Goal: Navigation & Orientation: Find specific page/section

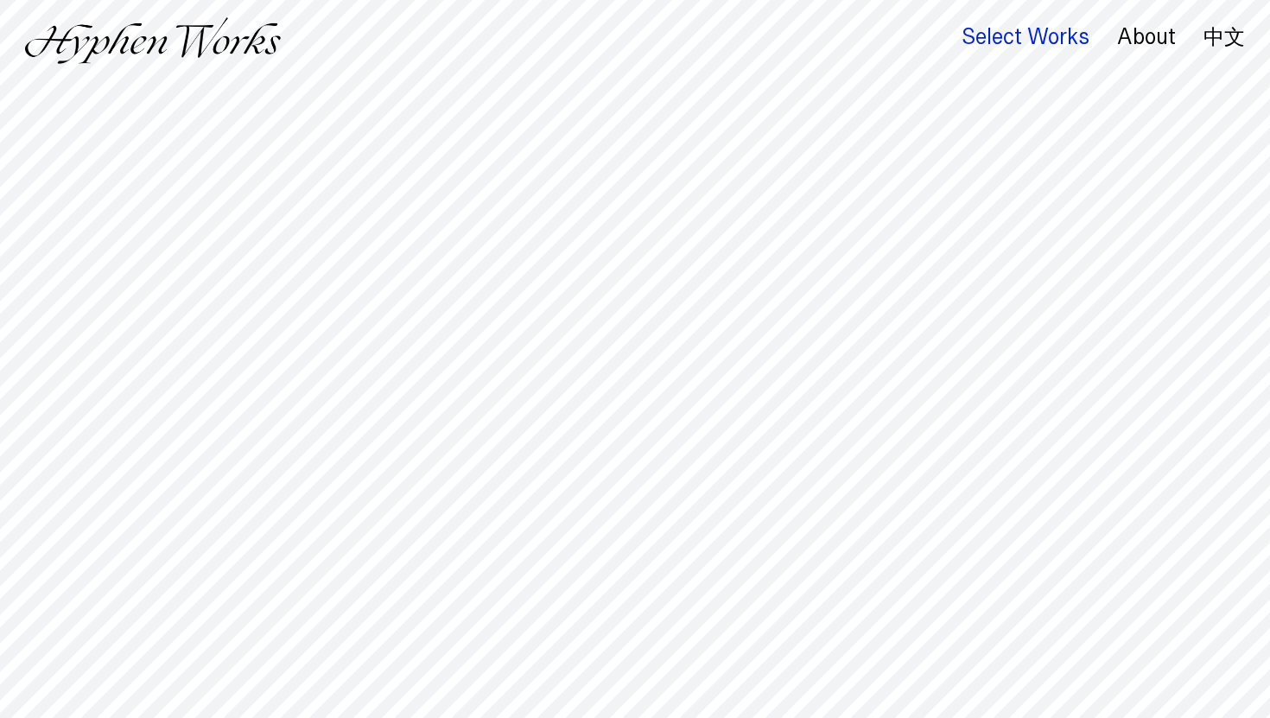
click at [1045, 45] on div "Select Works" at bounding box center [1025, 37] width 128 height 24
